Goal: Find contact information: Find contact information

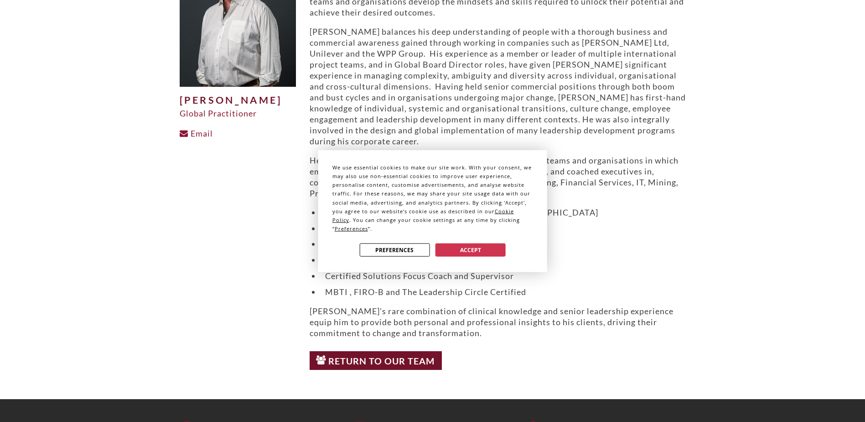
scroll to position [137, 0]
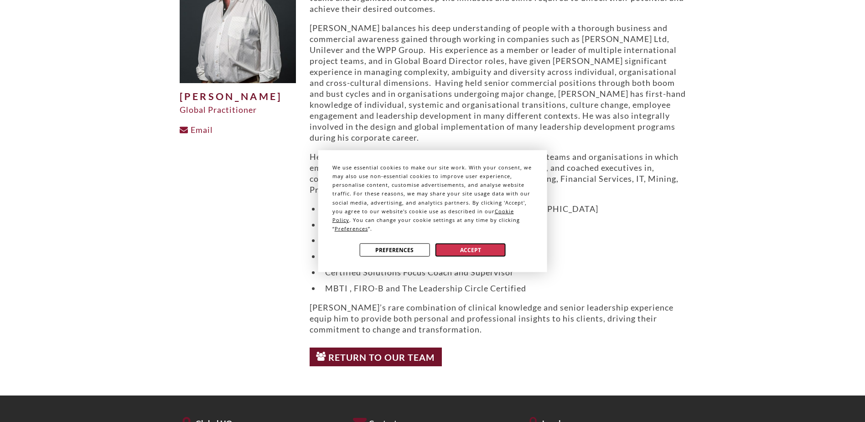
click at [473, 243] on button "Accept" at bounding box center [471, 249] width 70 height 13
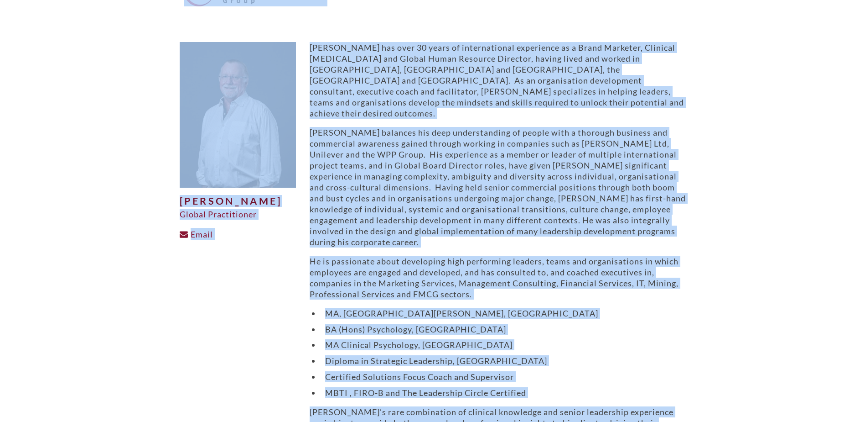
scroll to position [0, 0]
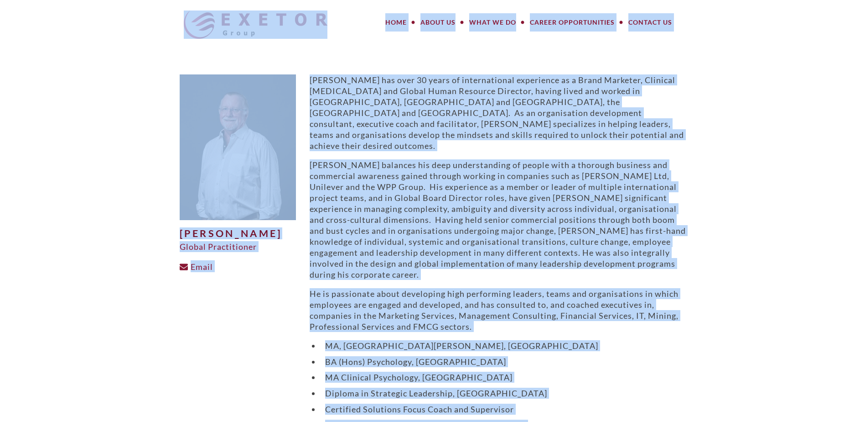
drag, startPoint x: 425, startPoint y: 297, endPoint x: 152, endPoint y: -24, distance: 420.7
click at [152, 0] on html "MENU MENU Home About Us Meet Our Team How We Work Our Values What We Do Large P…" at bounding box center [432, 323] width 865 height 646
copy body "LORE IPSU Dolo Sitam Co Adip Eli Sedd Eiu Te Inci Utl Etdolo Magn Al En Admin V…"
click at [147, 202] on body "MENU MENU Home About Us Meet Our Team How We Work Our Values What We Do Large P…" at bounding box center [432, 323] width 865 height 646
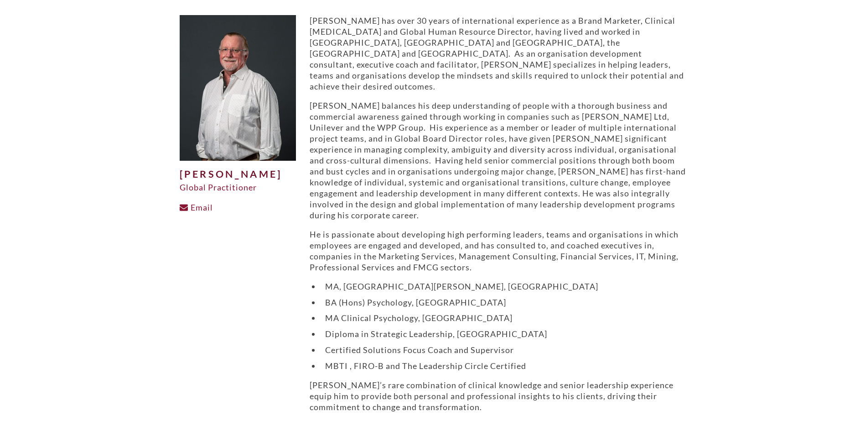
scroll to position [46, 0]
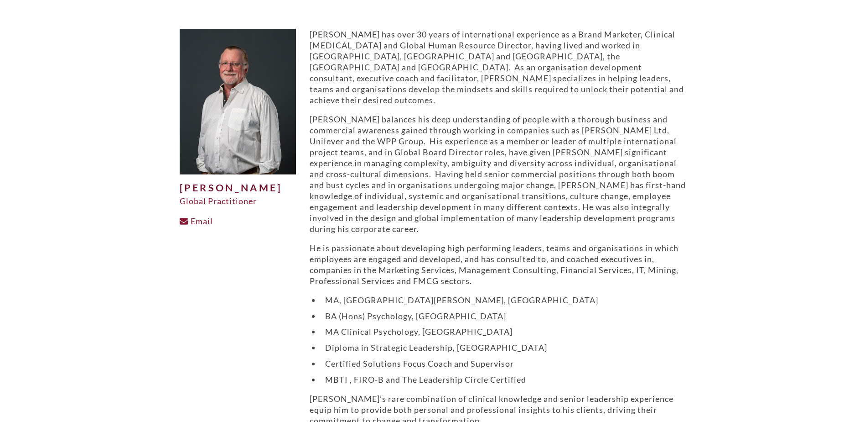
click at [755, 281] on body "MENU MENU Home About Us Meet Our Team How We Work Our Values What We Do Large P…" at bounding box center [432, 277] width 865 height 646
click at [488, 200] on p "[PERSON_NAME] balances his deep understanding of people with a thorough busines…" at bounding box center [498, 174] width 376 height 120
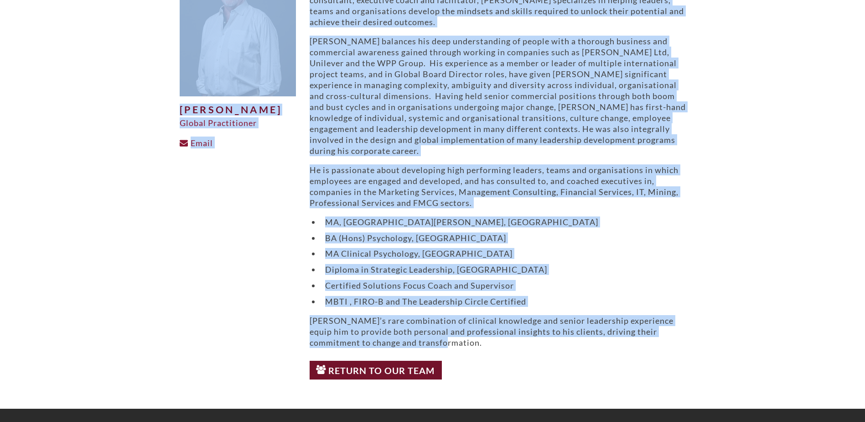
scroll to position [0, 0]
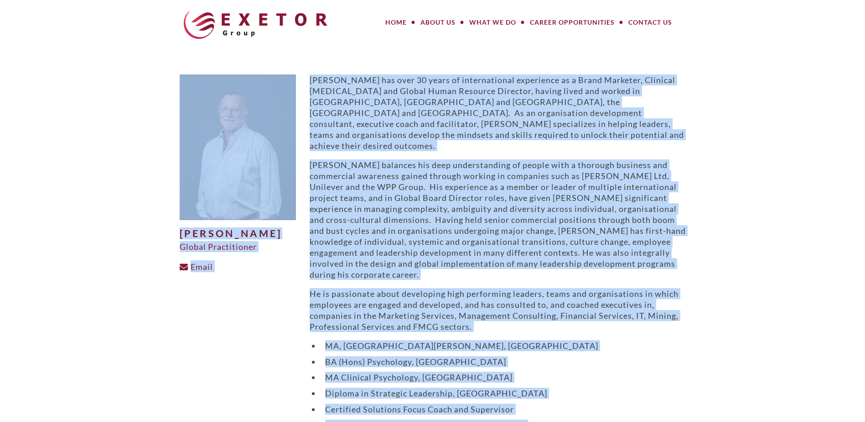
drag, startPoint x: 437, startPoint y: 252, endPoint x: 196, endPoint y: 59, distance: 309.0
click at [196, 59] on div "[PERSON_NAME] Global Practitioner Email [PERSON_NAME] has over 30 years of inte…" at bounding box center [433, 291] width 506 height 482
drag, startPoint x: 355, startPoint y: 91, endPoint x: 775, endPoint y: 57, distance: 421.1
click at [775, 57] on body "MENU MENU Home About Us Meet Our Team How We Work Our Values What We Do Large P…" at bounding box center [432, 323] width 865 height 646
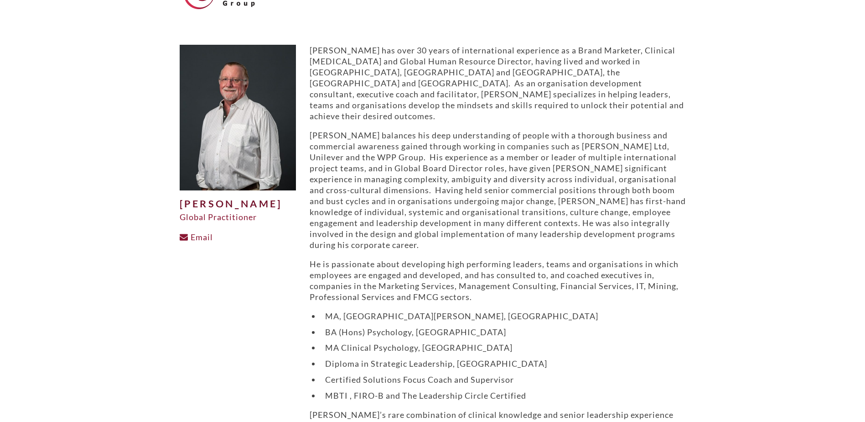
scroll to position [46, 0]
